Goal: Find specific page/section: Find specific page/section

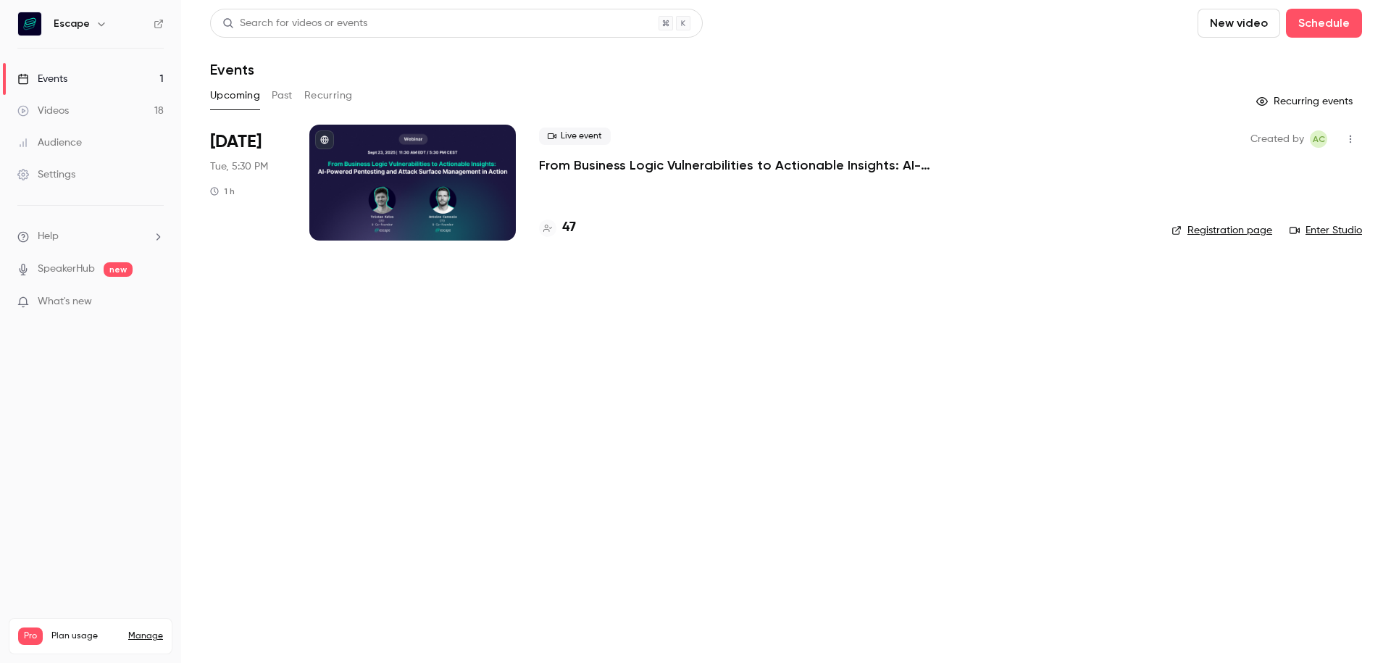
click at [579, 227] on div "47" at bounding box center [843, 228] width 609 height 20
click at [571, 227] on h4 "47" at bounding box center [569, 228] width 14 height 20
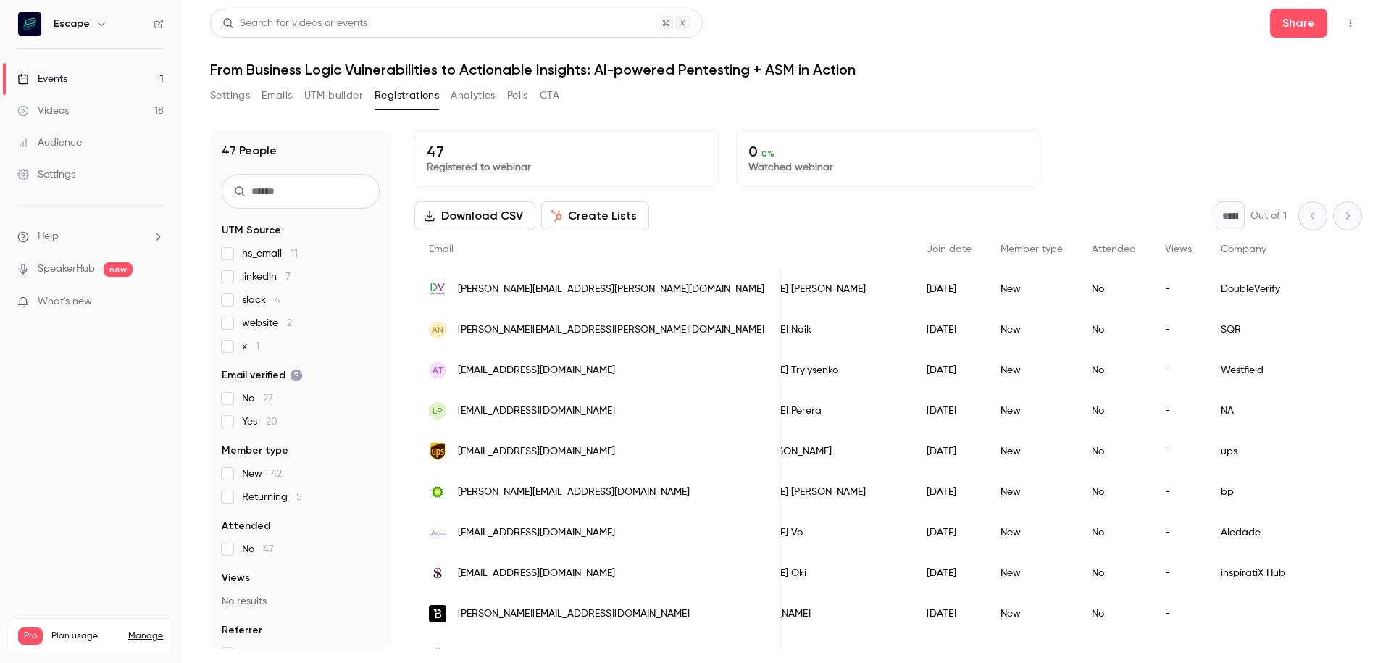
scroll to position [0, 175]
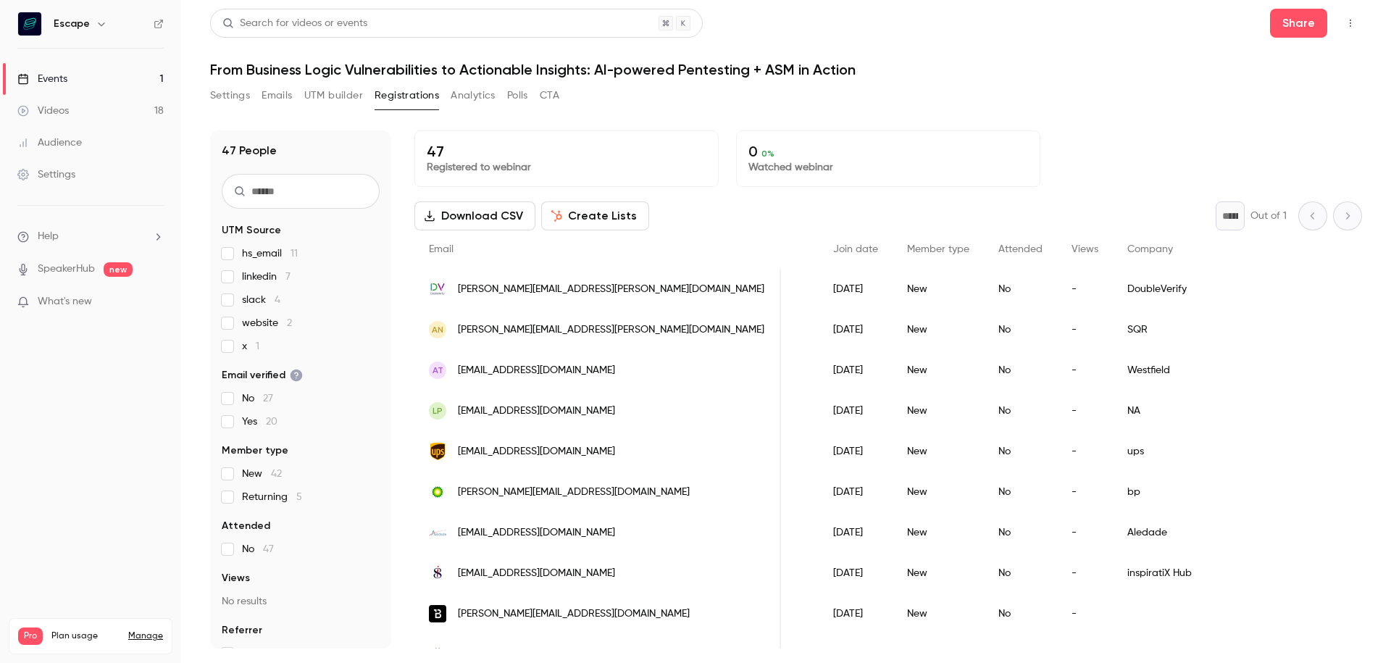
click at [219, 85] on button "Settings" at bounding box center [230, 95] width 40 height 23
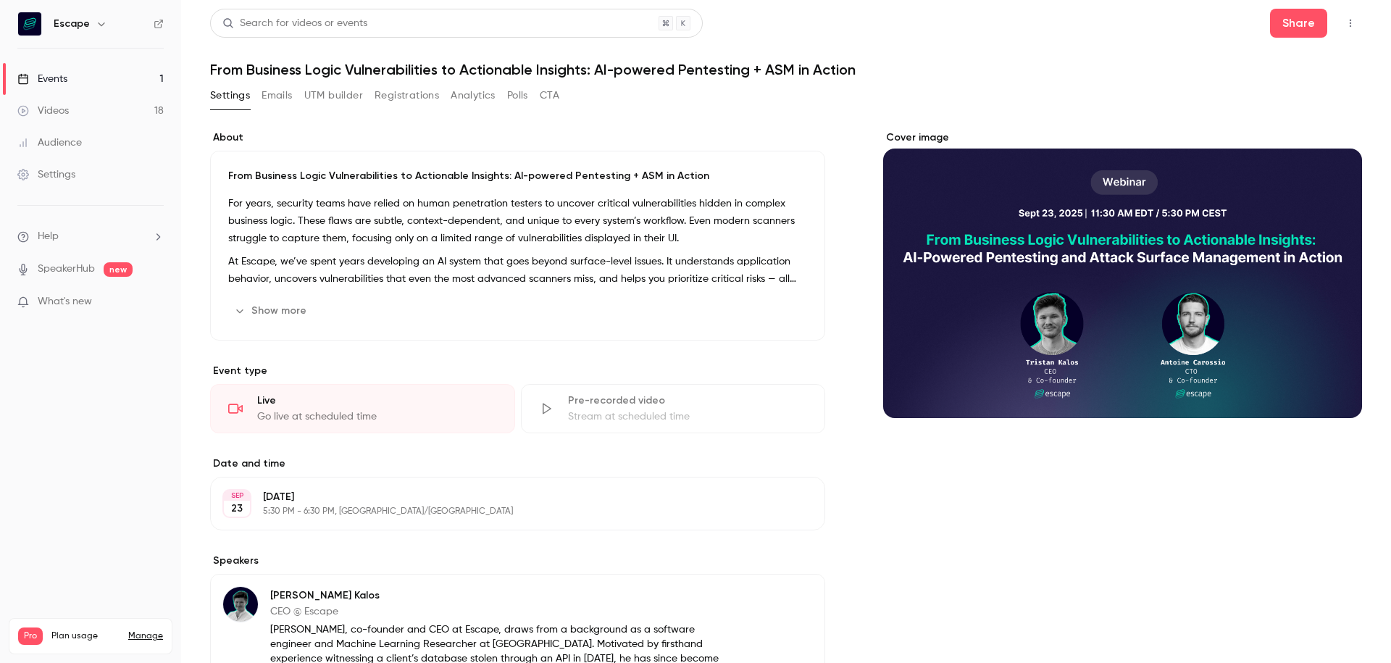
click at [309, 309] on button "Show more" at bounding box center [271, 310] width 87 height 23
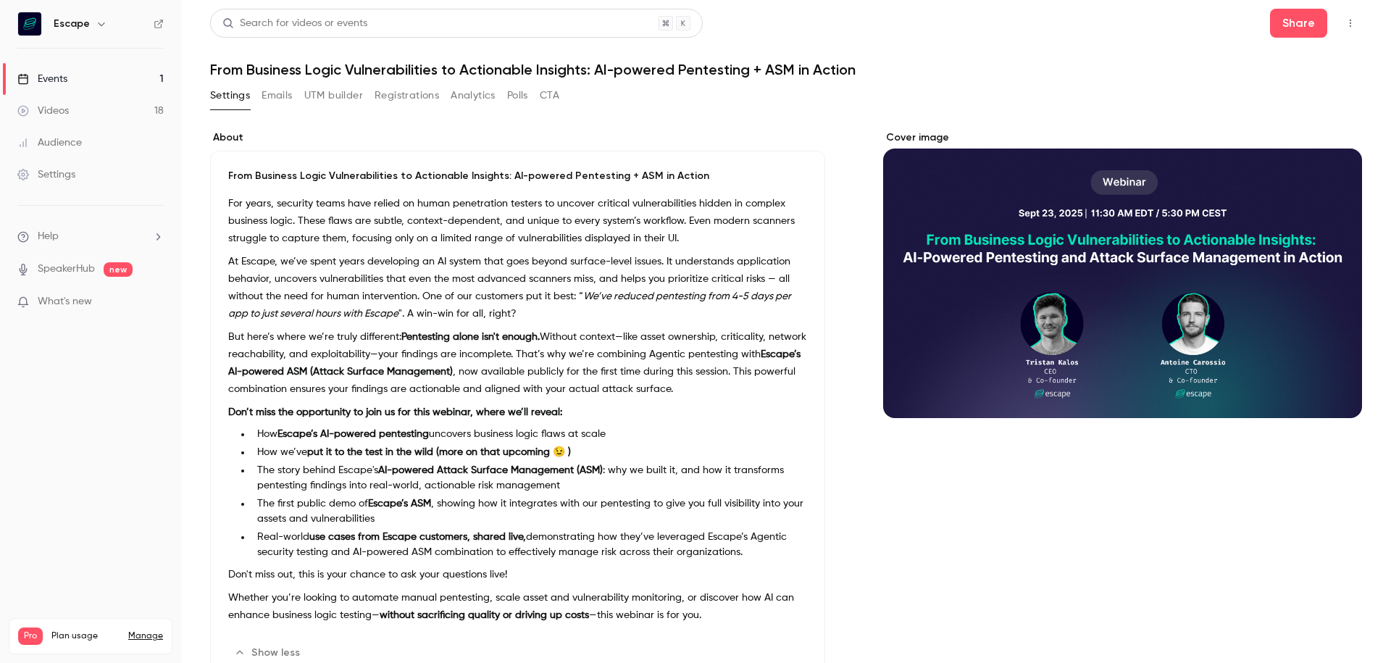
click at [385, 105] on button "Registrations" at bounding box center [406, 95] width 64 height 23
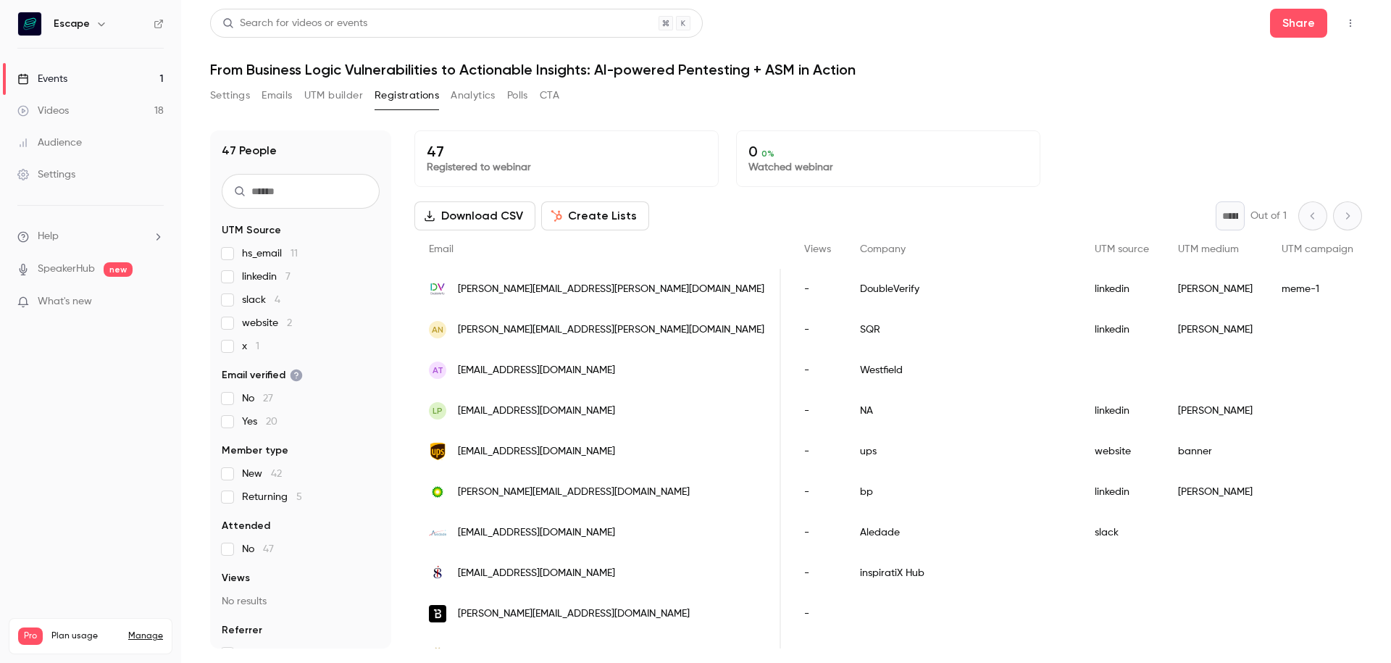
scroll to position [436, 0]
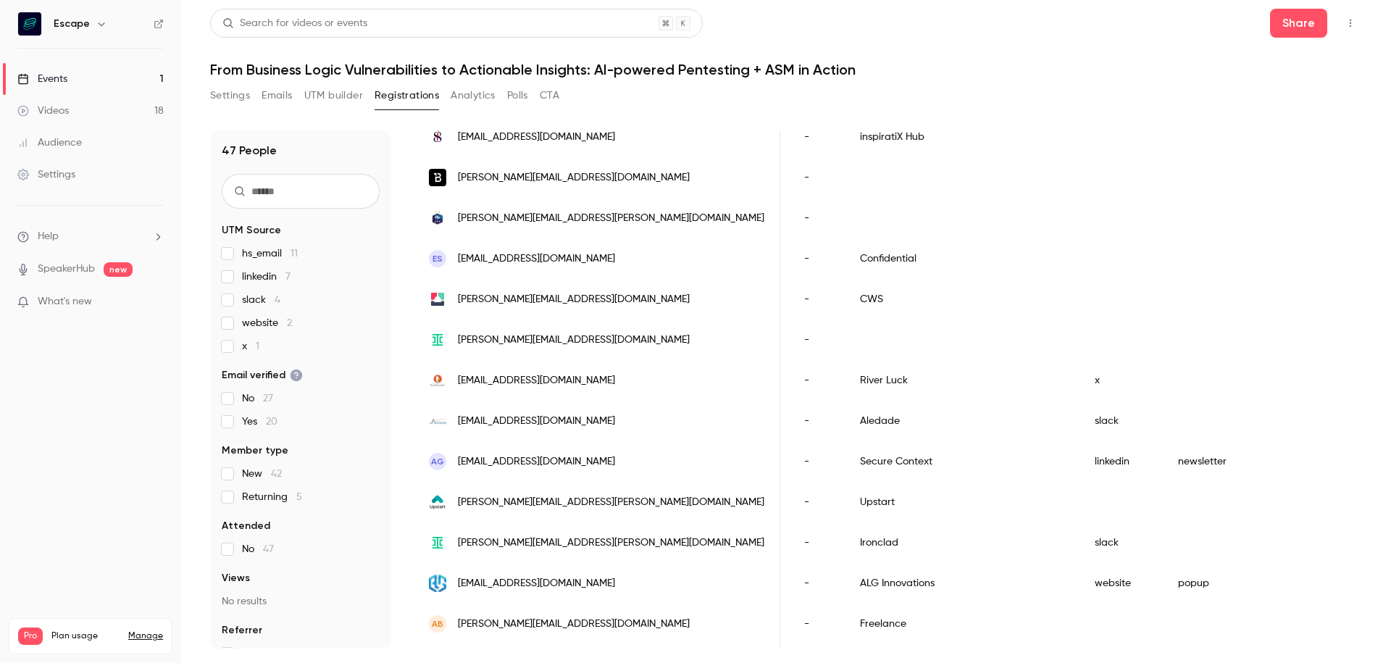
click at [217, 97] on button "Settings" at bounding box center [230, 95] width 40 height 23
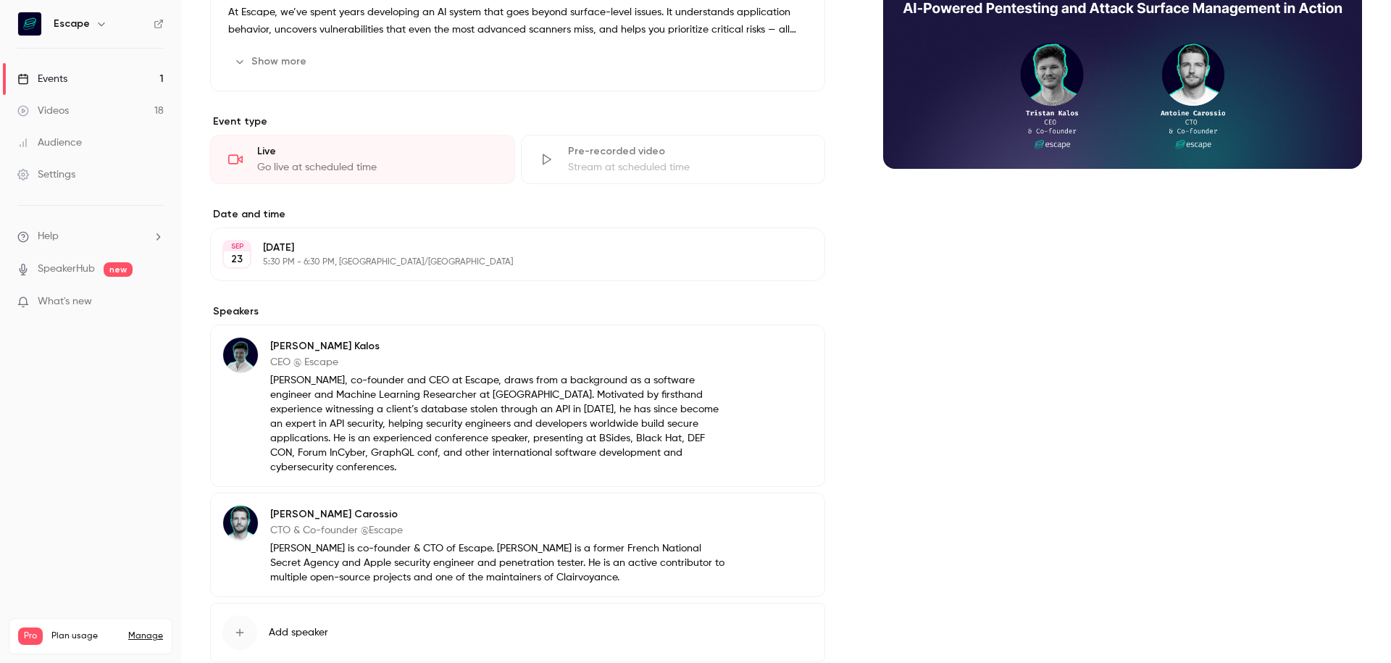
scroll to position [321, 0]
